Goal: Information Seeking & Learning: Learn about a topic

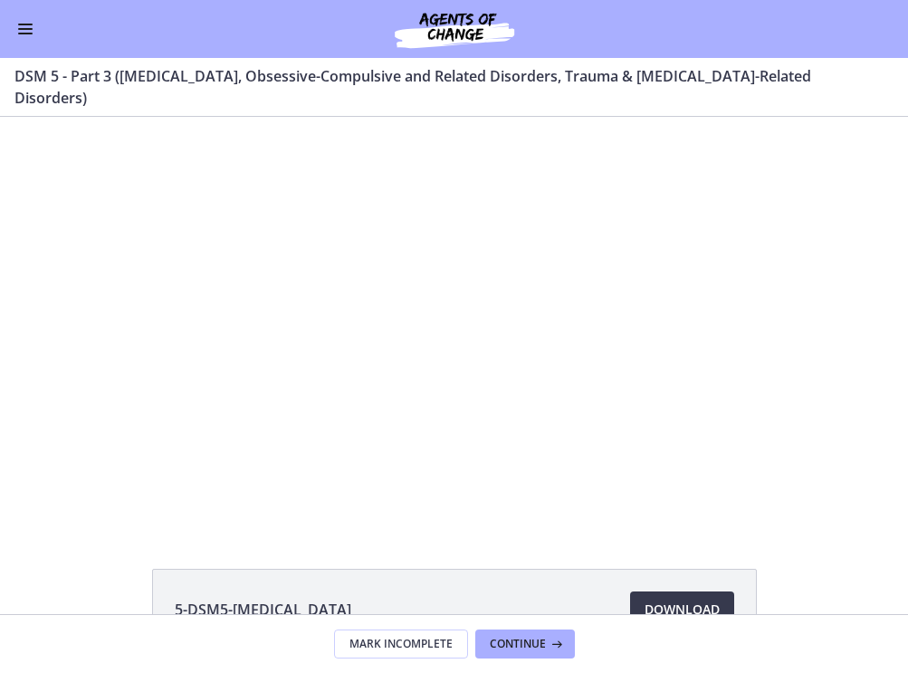
click at [20, 32] on button "Enable menu" at bounding box center [25, 29] width 22 height 22
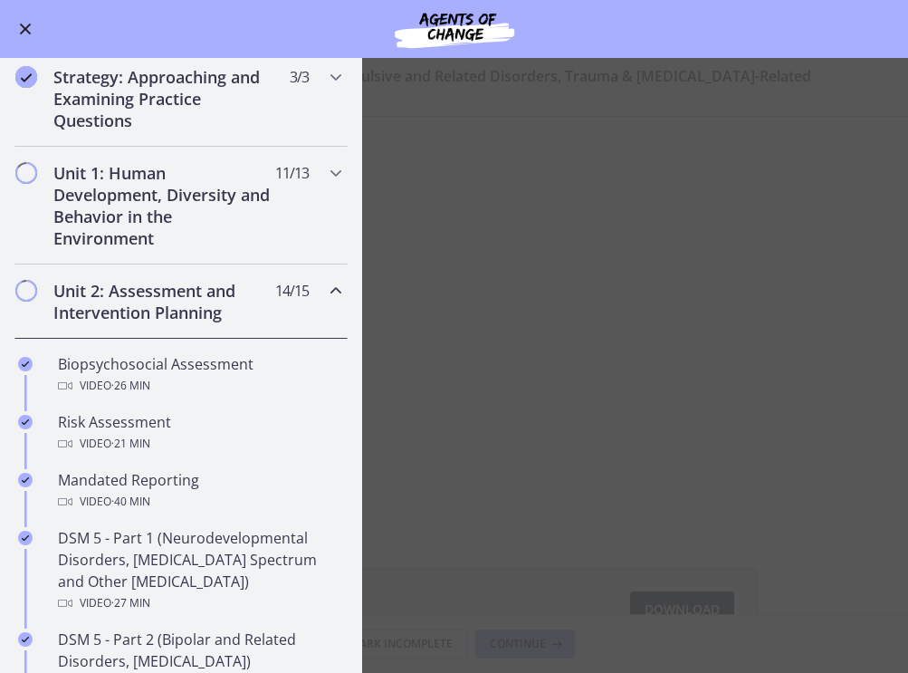
scroll to position [293, 0]
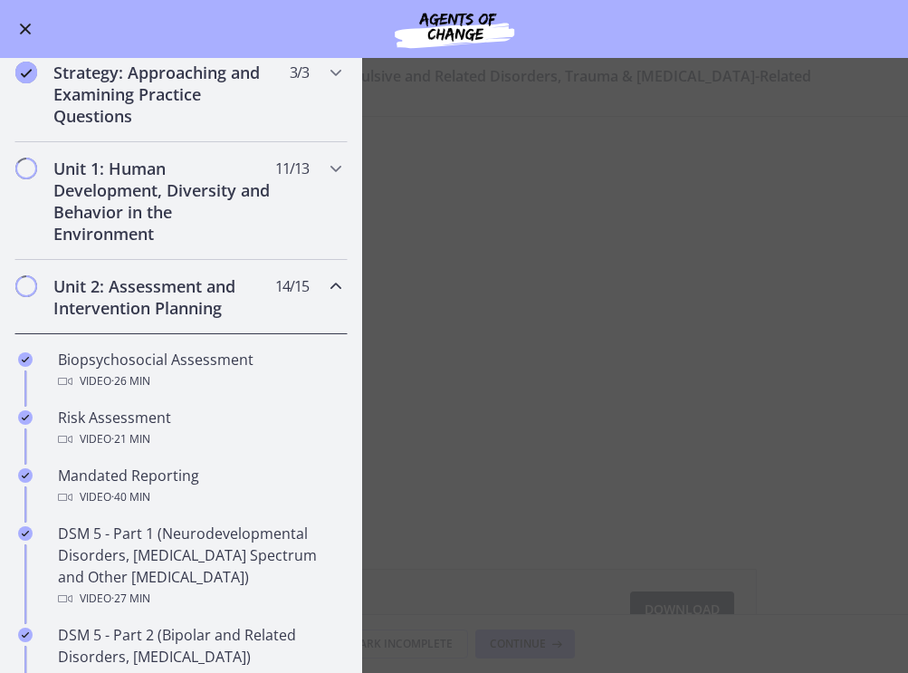
click at [406, 293] on main "DSM 5 - Part 3 (Anxiety Disorders, Obsessive-Compulsive and Related Disorders, …" at bounding box center [454, 365] width 908 height 615
click at [804, 221] on main "DSM 5 - Part 3 (Anxiety Disorders, Obsessive-Compulsive and Related Disorders, …" at bounding box center [454, 365] width 908 height 615
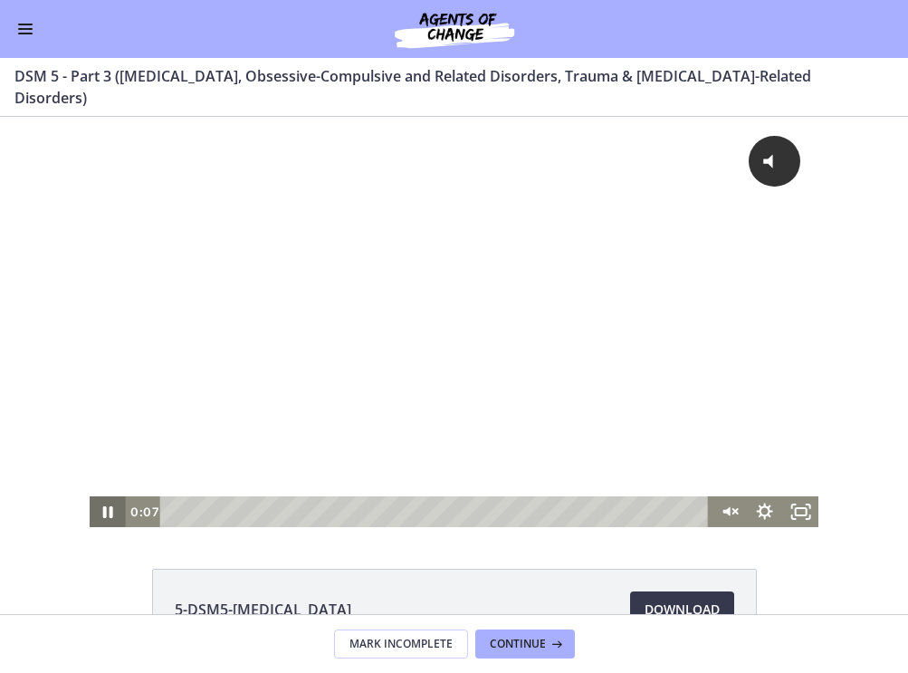
click at [103, 517] on icon "Pause" at bounding box center [108, 512] width 10 height 12
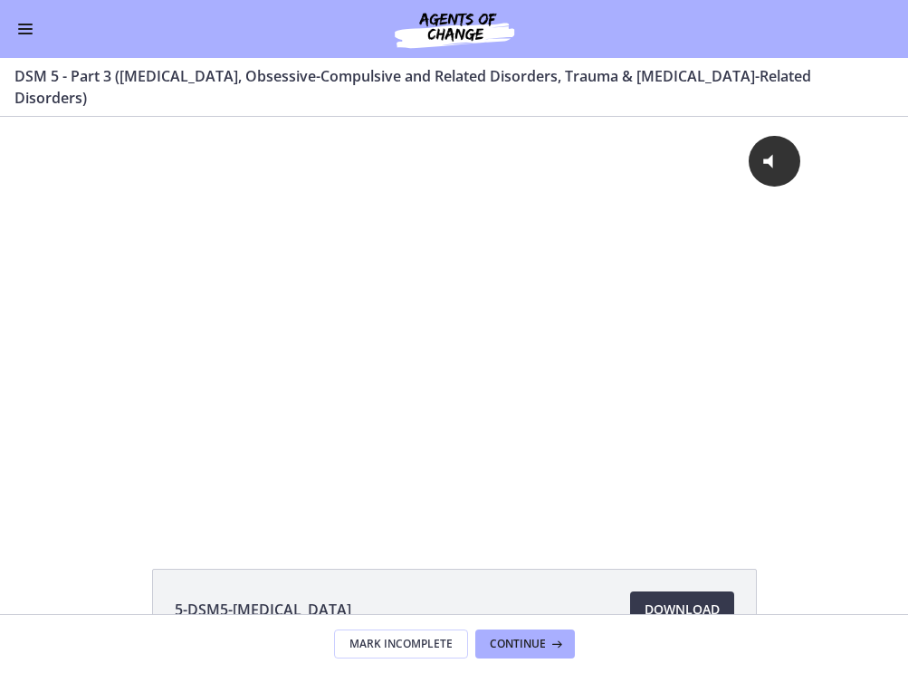
click at [34, 36] on button "Enable menu" at bounding box center [25, 29] width 22 height 22
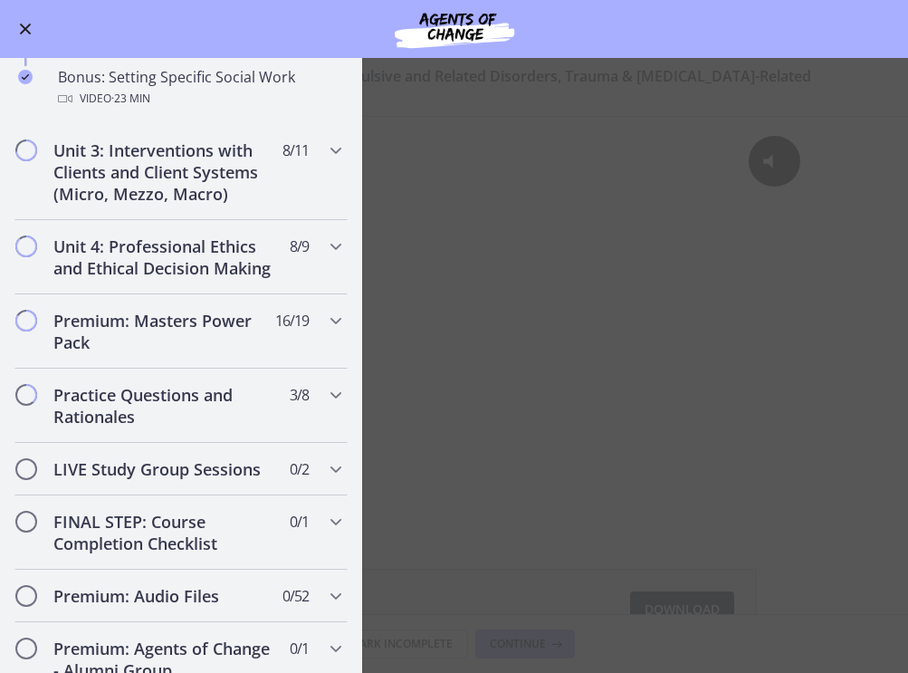
scroll to position [1610, 0]
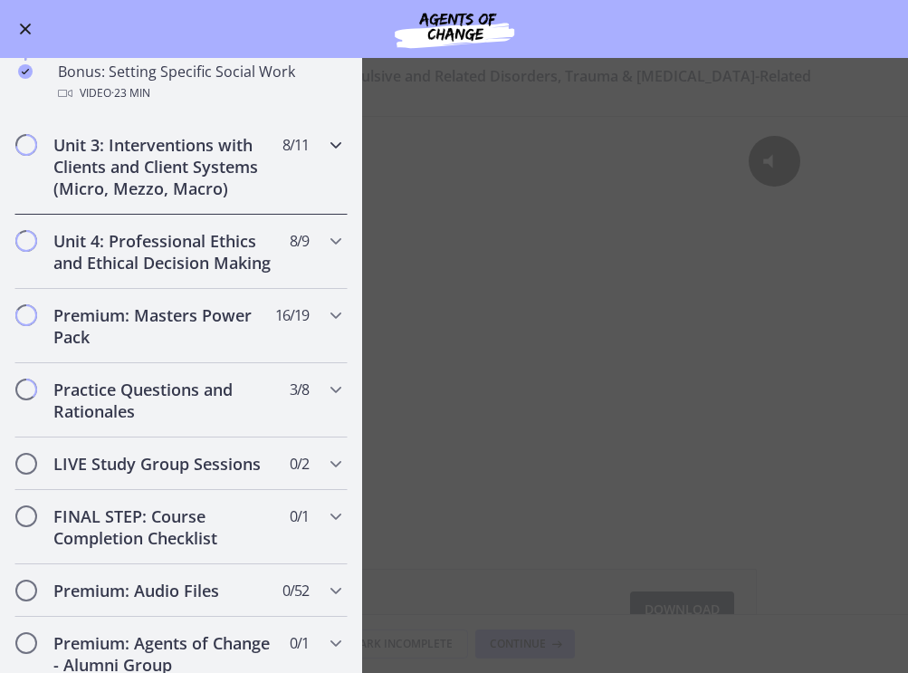
click at [235, 177] on h2 "Unit 3: Interventions with Clients and Client Systems (Micro, Mezzo, Macro)" at bounding box center [163, 166] width 221 height 65
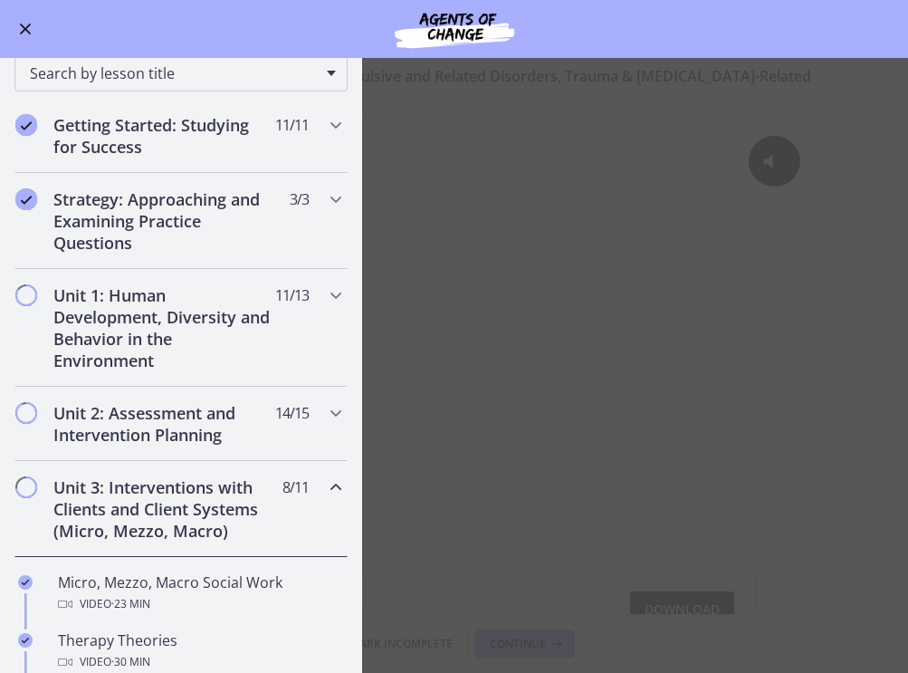
scroll to position [168, 0]
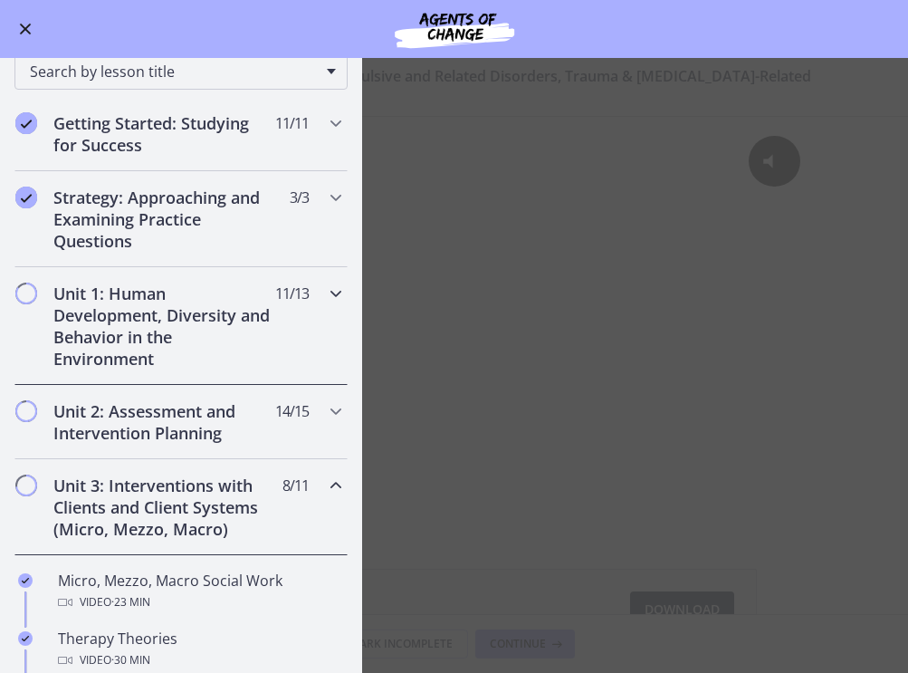
click at [185, 347] on h2 "Unit 1: Human Development, Diversity and Behavior in the Environment" at bounding box center [163, 325] width 221 height 87
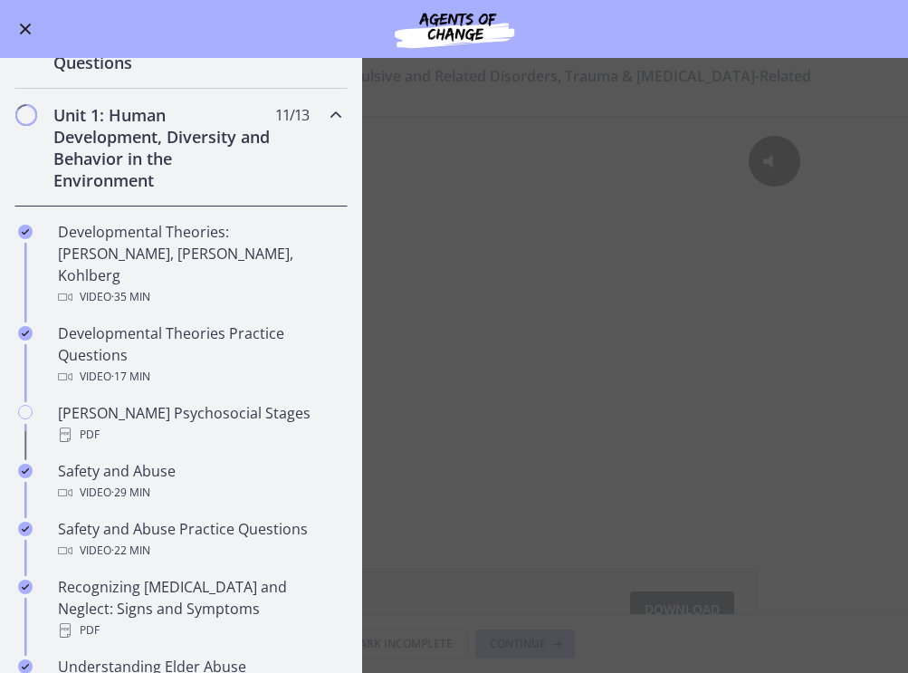
scroll to position [348, 0]
click at [110, 13] on div "Go to Dashboard" at bounding box center [454, 29] width 908 height 58
